Goal: Task Accomplishment & Management: Manage account settings

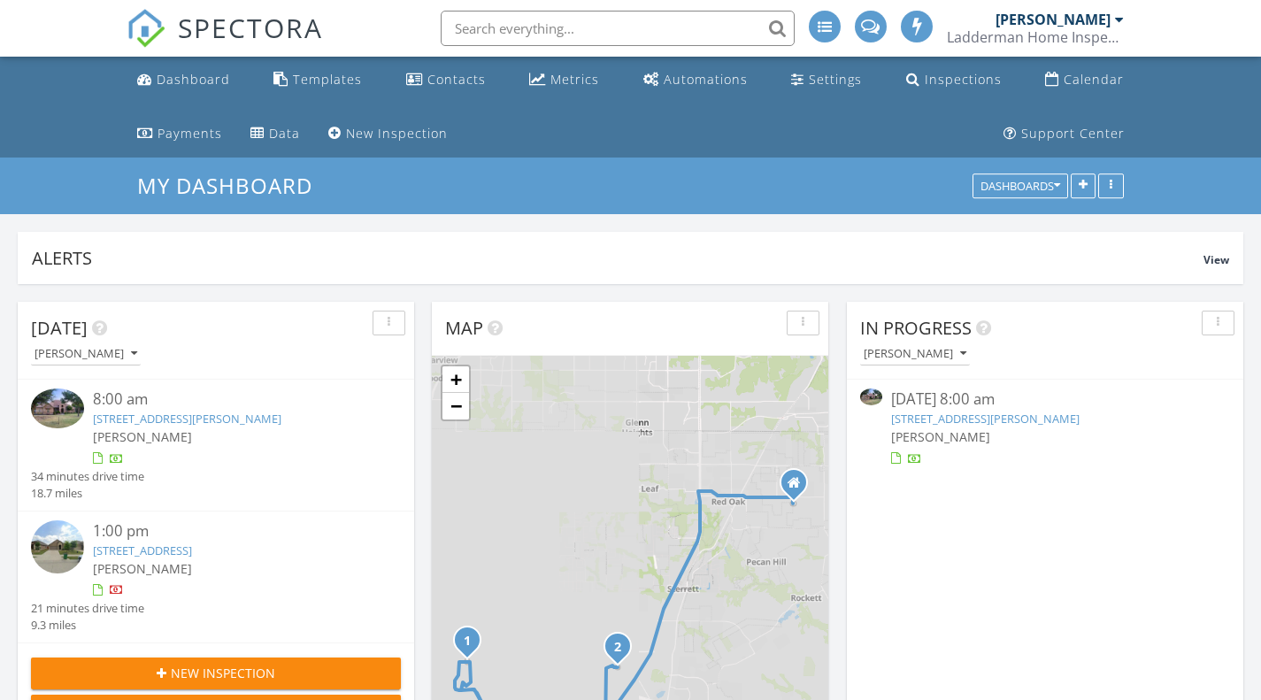
click at [232, 418] on link "[STREET_ADDRESS][PERSON_NAME]" at bounding box center [187, 419] width 189 height 16
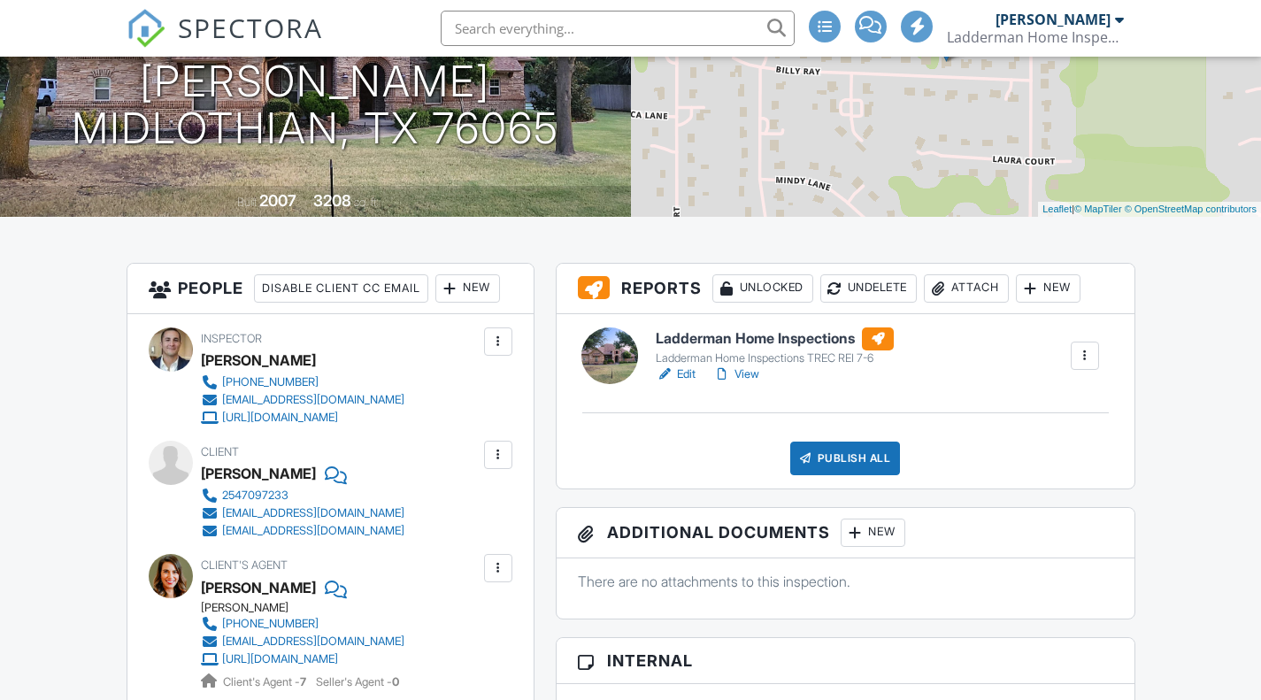
scroll to position [343, 0]
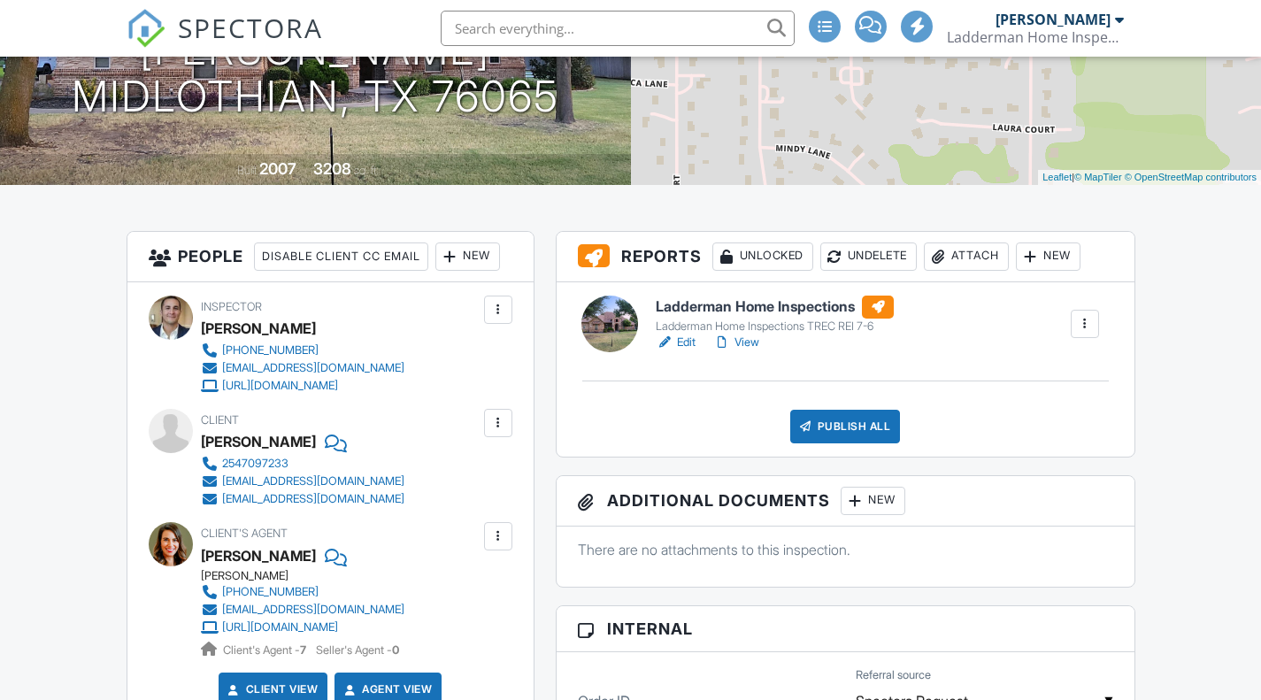
click at [685, 343] on link "Edit" at bounding box center [676, 343] width 40 height 18
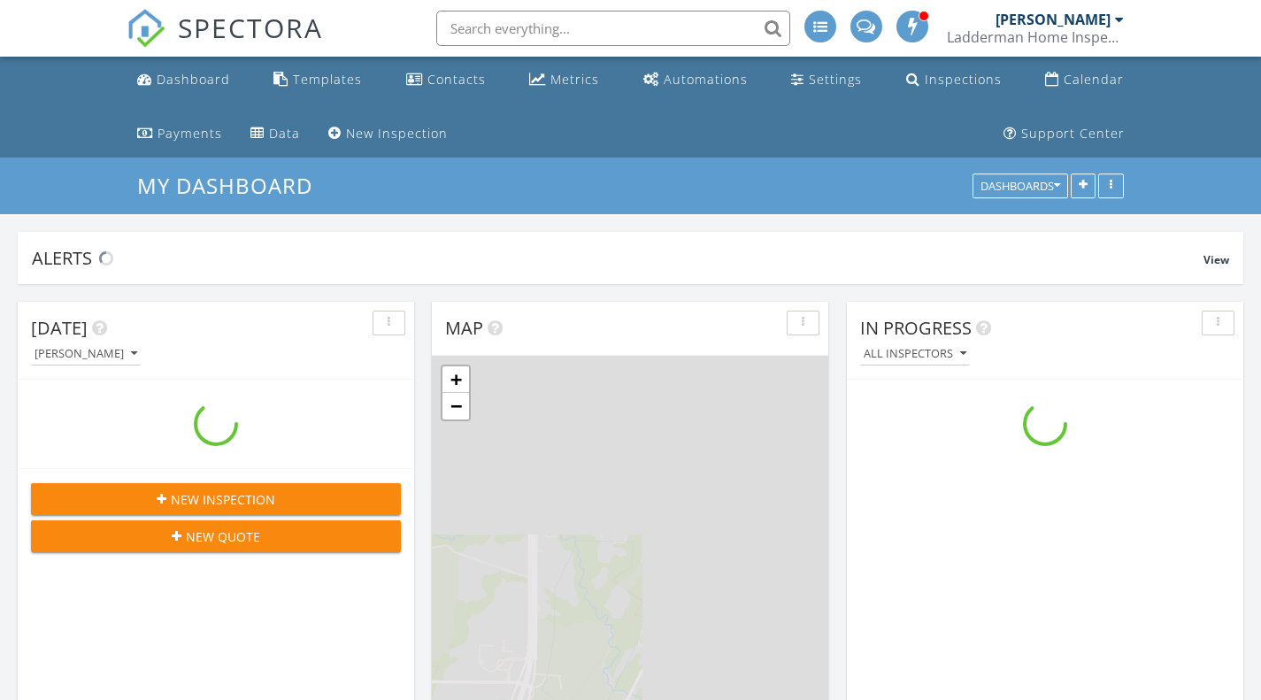
scroll to position [1638, 1289]
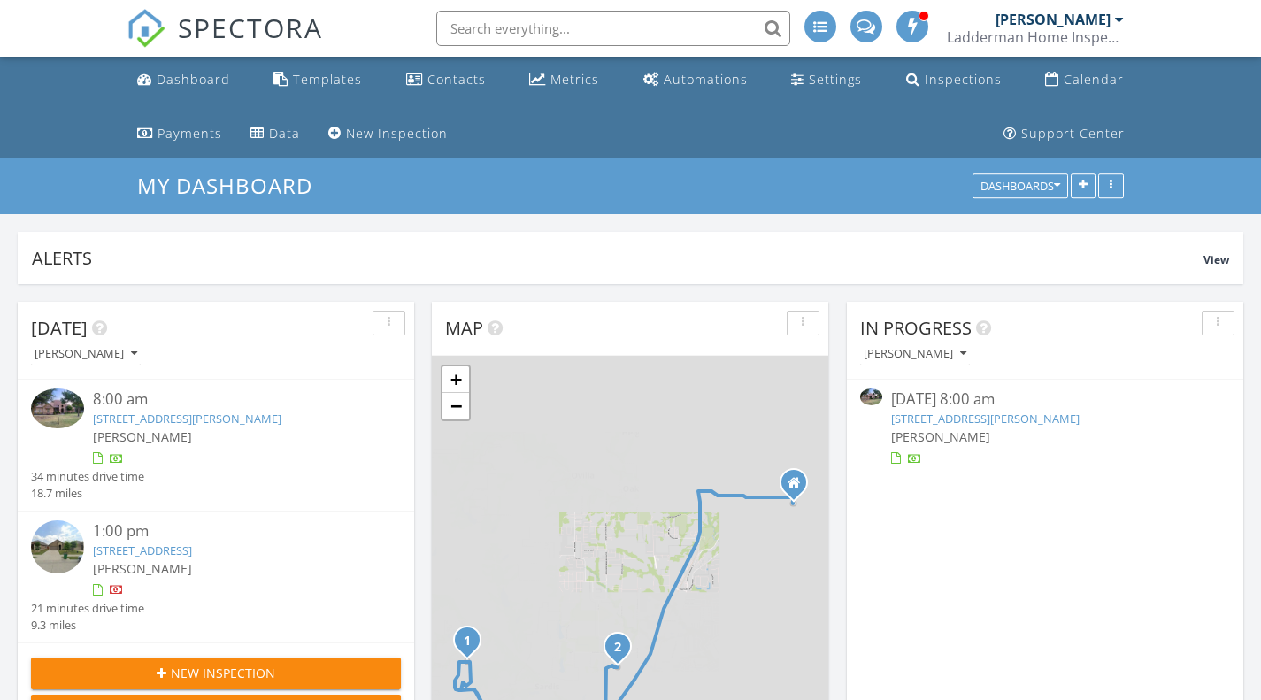
click at [251, 416] on link "[STREET_ADDRESS][PERSON_NAME]" at bounding box center [187, 419] width 189 height 16
